Goal: Information Seeking & Learning: Learn about a topic

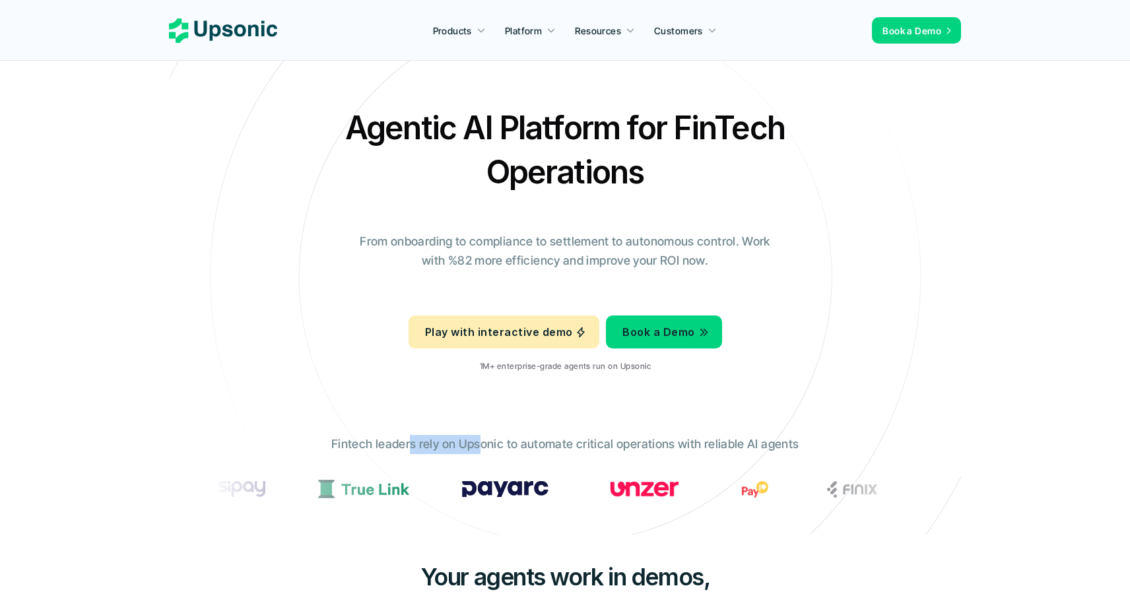
drag, startPoint x: 416, startPoint y: 445, endPoint x: 480, endPoint y: 447, distance: 64.7
click at [480, 447] on p "Fintech leaders rely on Upsonic to automate critical operations with reliable A…" at bounding box center [564, 444] width 467 height 19
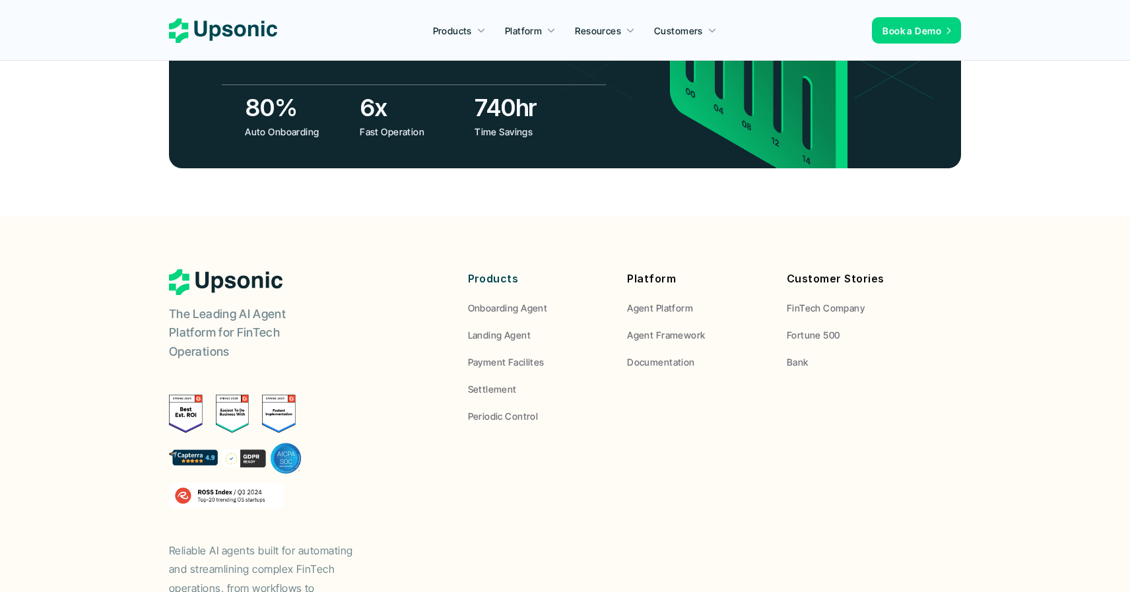
scroll to position [4911, 0]
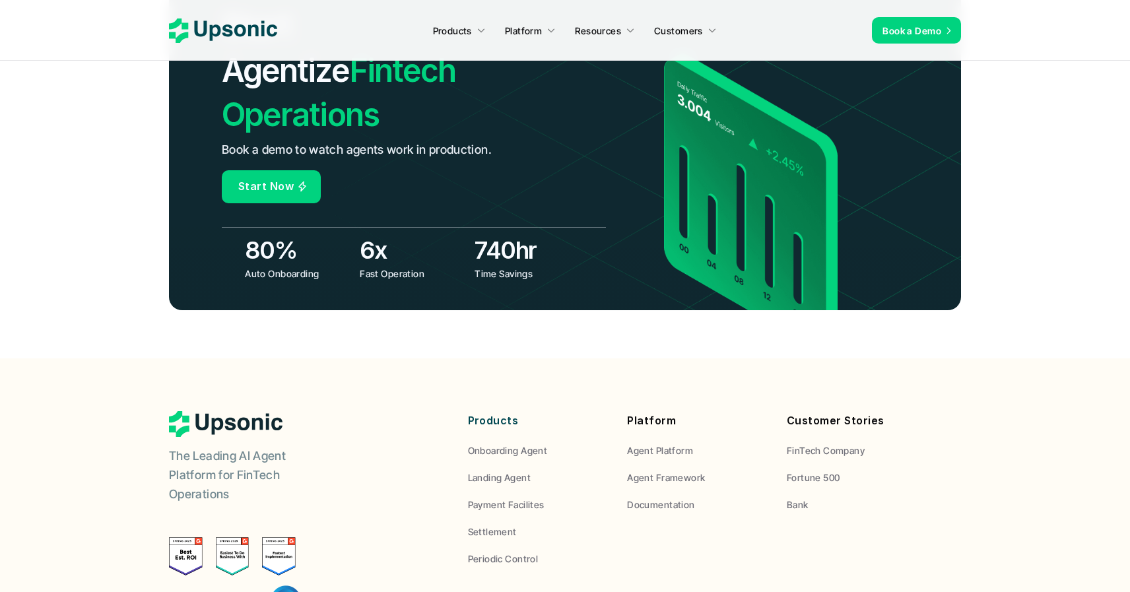
scroll to position [5177, 0]
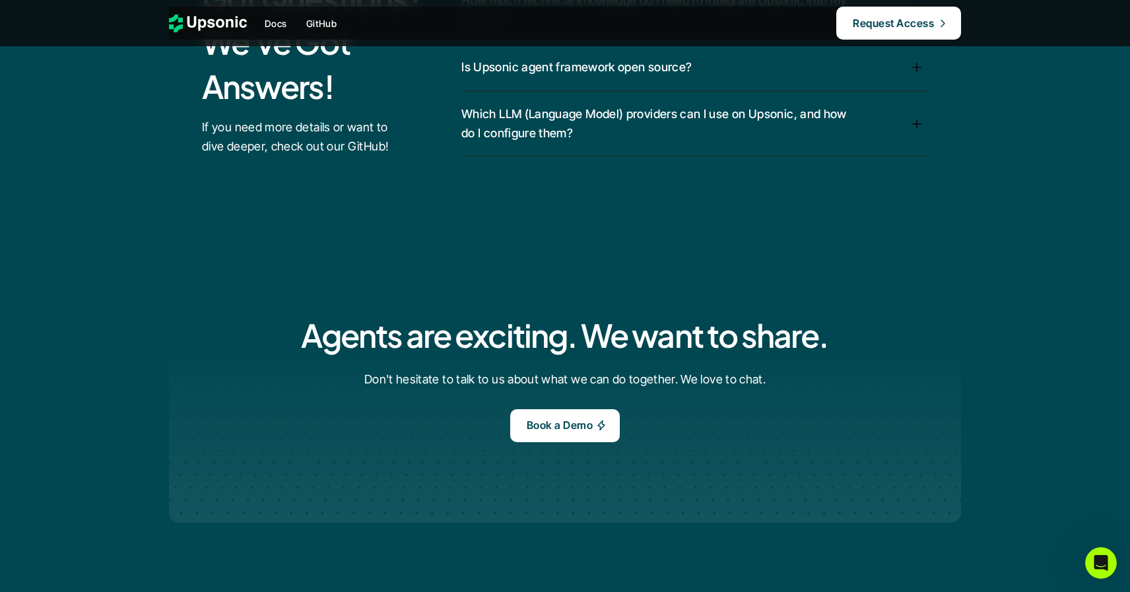
scroll to position [4176, 0]
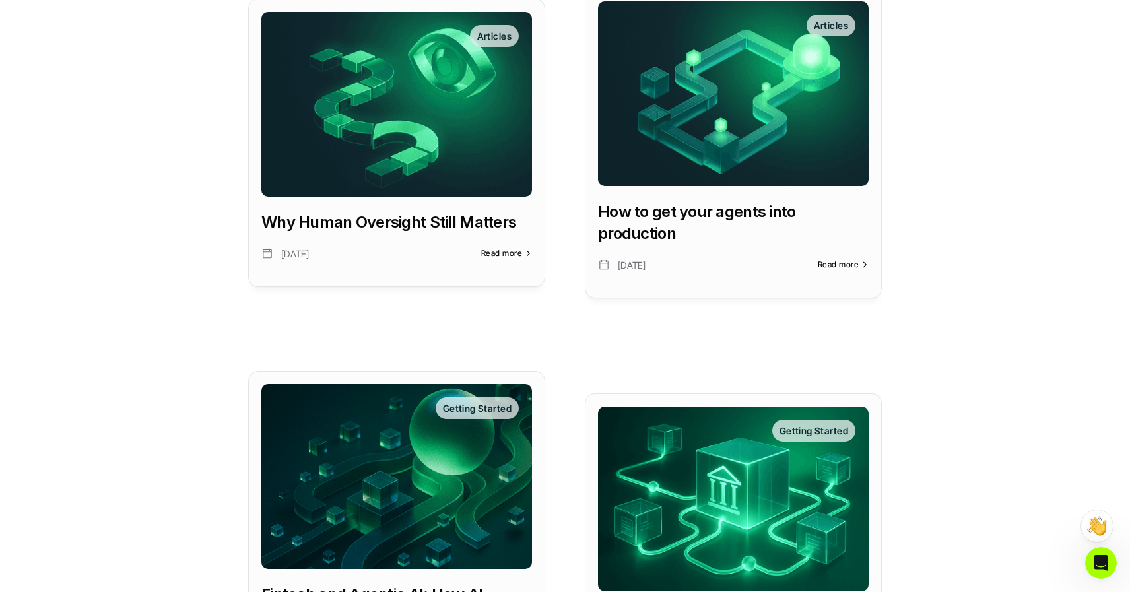
scroll to position [556, 0]
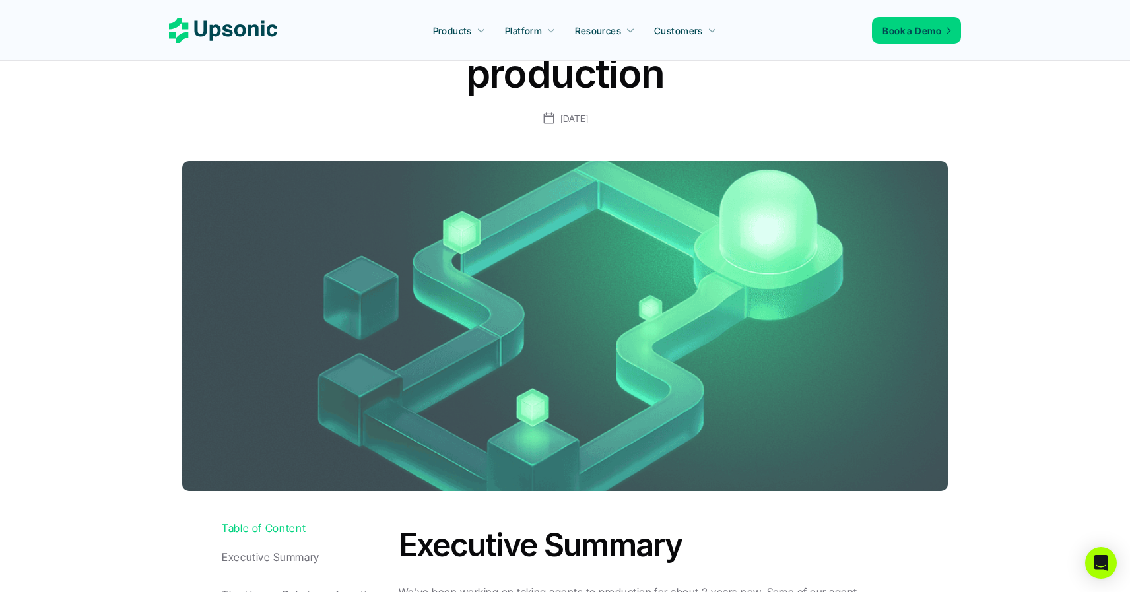
scroll to position [356, 0]
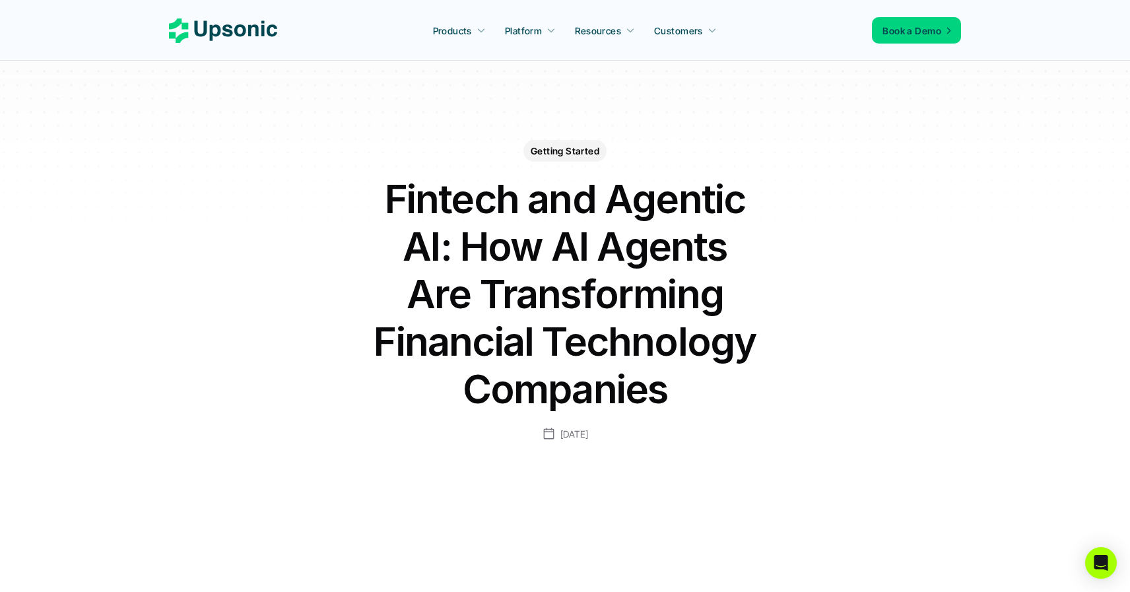
scroll to position [356, 0]
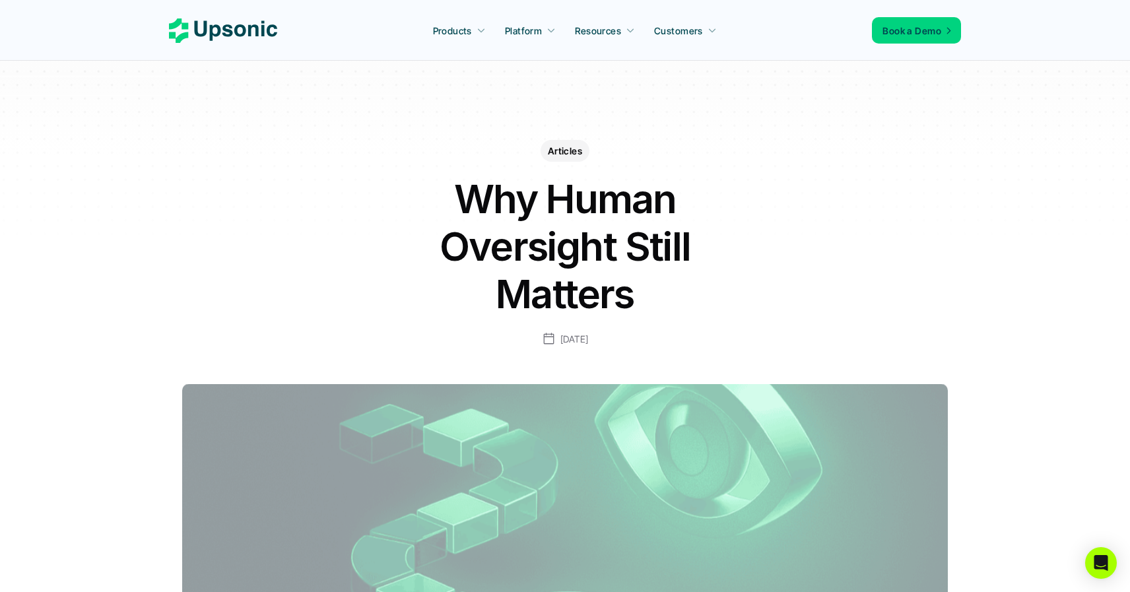
scroll to position [228, 0]
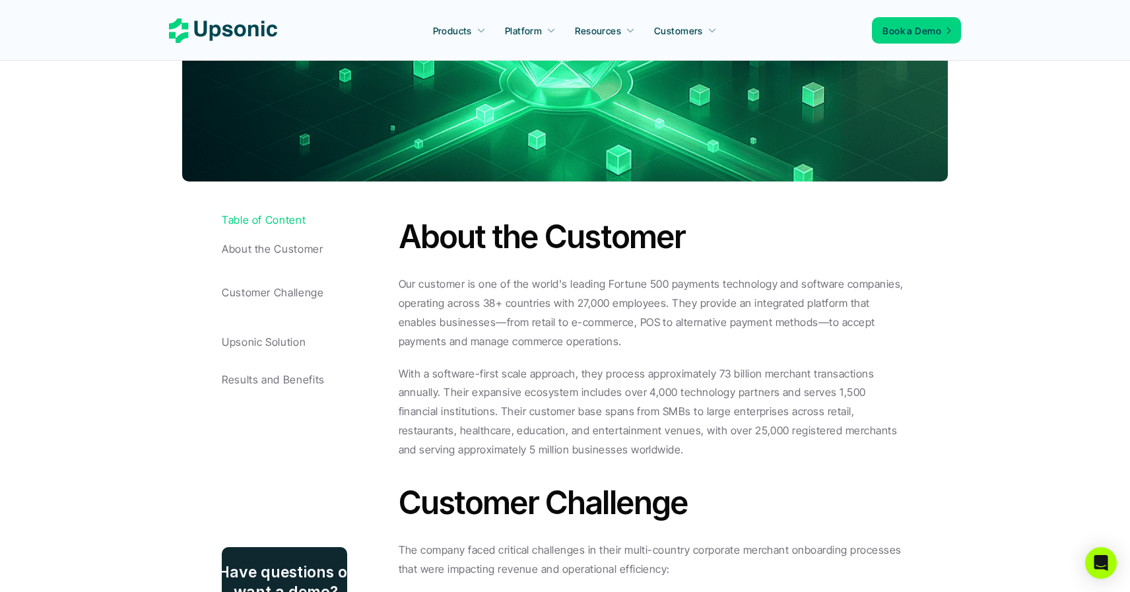
scroll to position [549, 0]
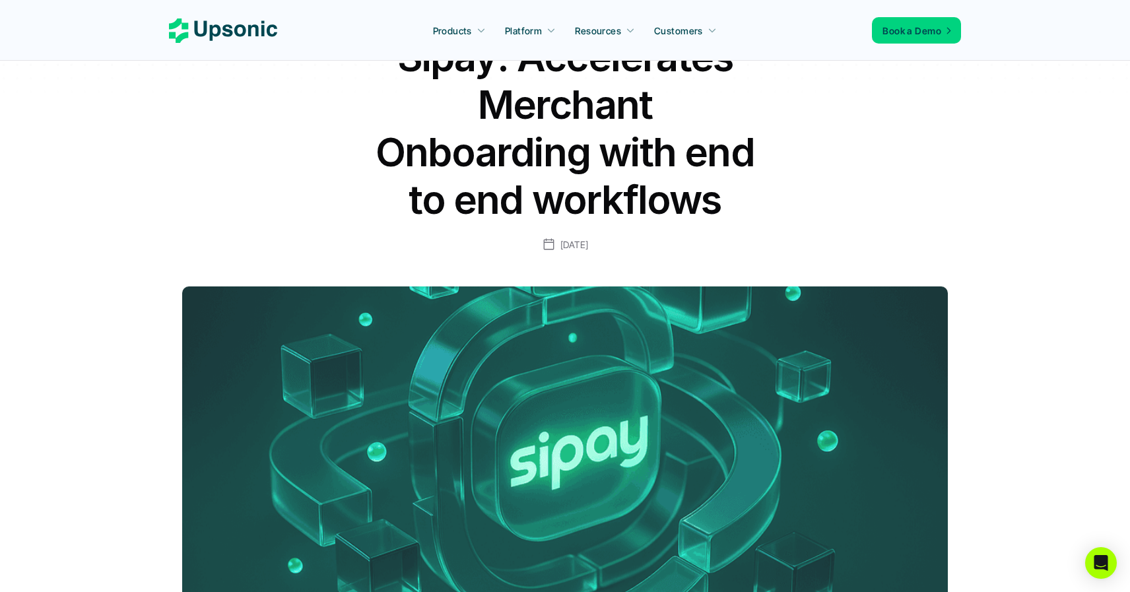
scroll to position [210, 0]
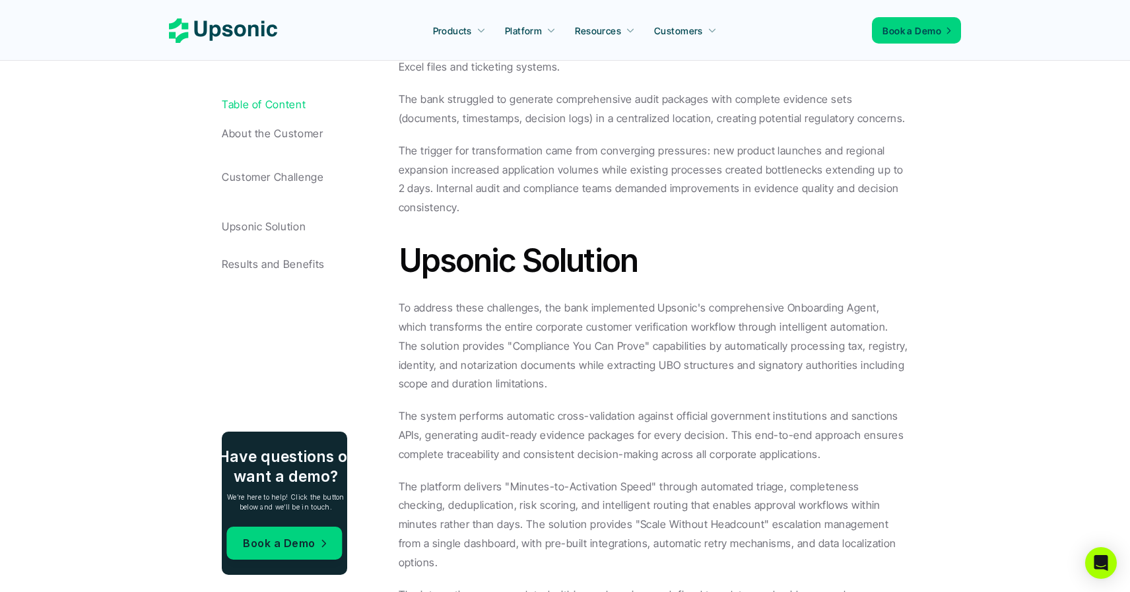
scroll to position [1462, 0]
